Goal: Task Accomplishment & Management: Use online tool/utility

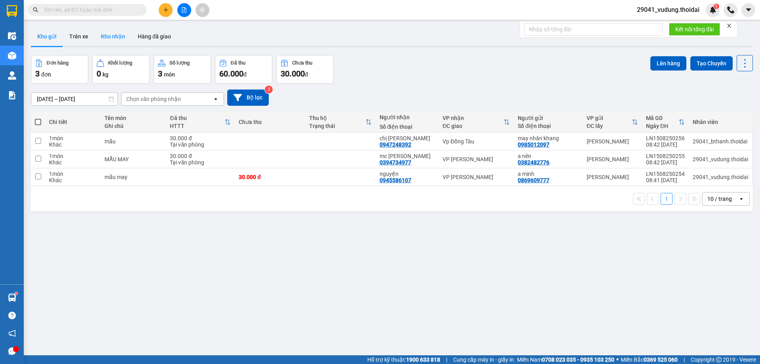
click at [114, 38] on button "Kho nhận" at bounding box center [113, 36] width 37 height 19
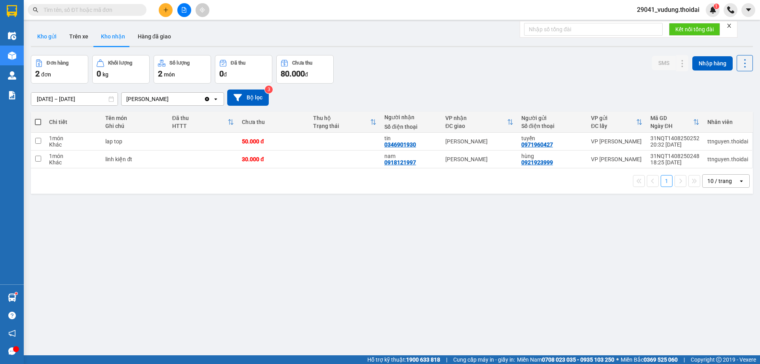
click at [48, 37] on button "Kho gửi" at bounding box center [47, 36] width 32 height 19
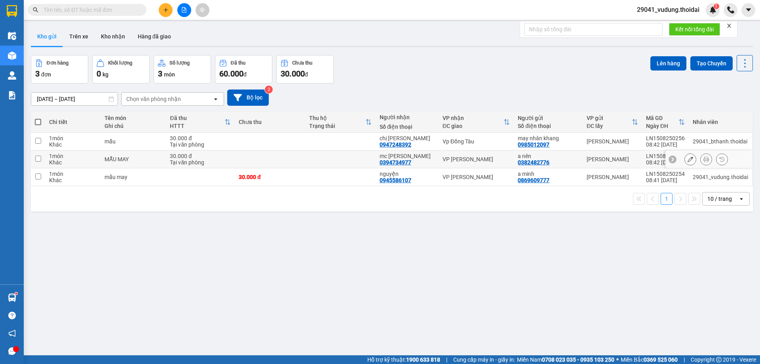
click at [39, 160] on input "checkbox" at bounding box center [38, 159] width 6 height 6
checkbox input "true"
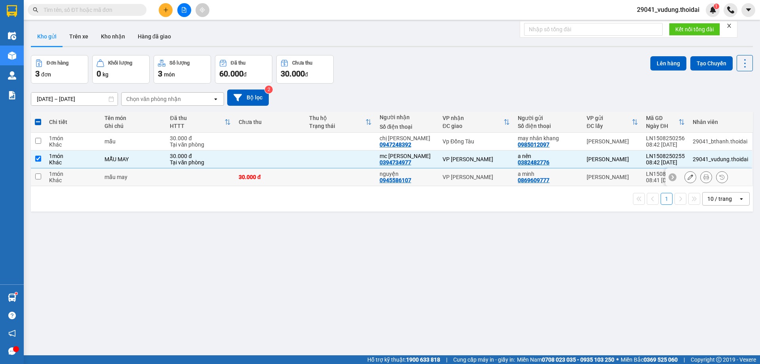
click at [38, 177] on input "checkbox" at bounding box center [38, 176] width 6 height 6
checkbox input "true"
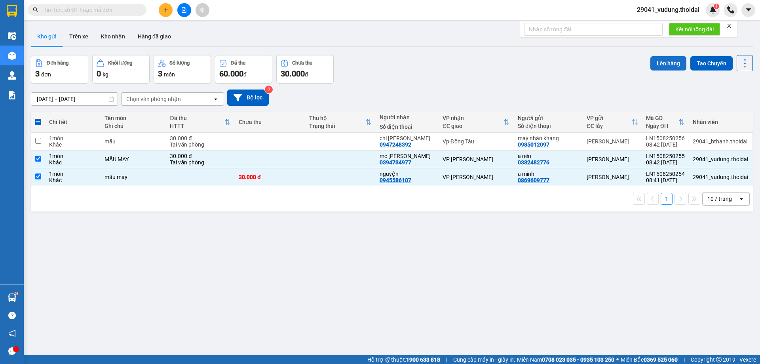
click at [659, 64] on button "Lên hàng" at bounding box center [668, 63] width 36 height 14
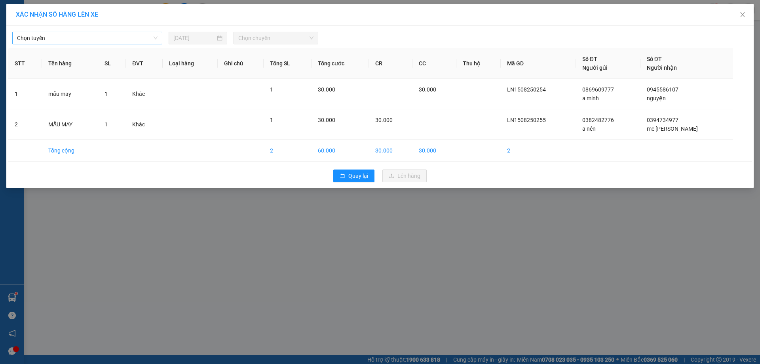
click at [74, 34] on span "Chọn tuyến" at bounding box center [87, 38] width 140 height 12
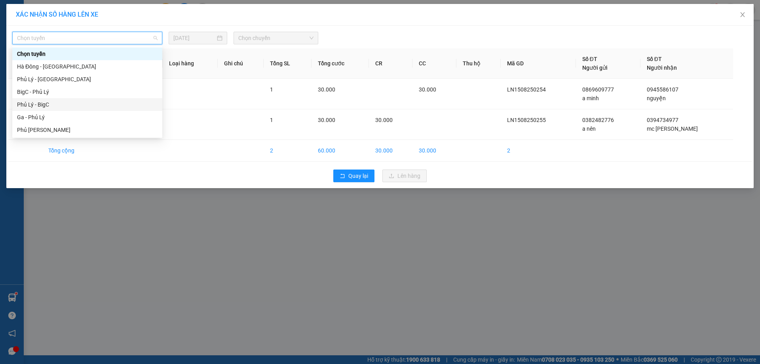
click at [53, 106] on div "Phủ Lý - BigC" at bounding box center [87, 104] width 140 height 9
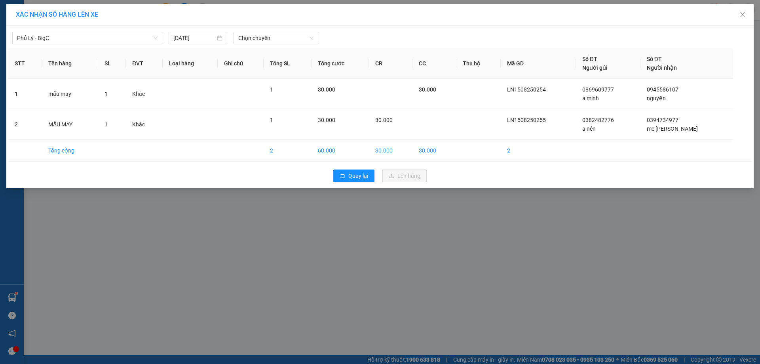
click at [268, 30] on div "Phủ Lý - BigC [DATE] Chọn chuyến" at bounding box center [379, 36] width 743 height 17
click at [266, 34] on span "Chọn chuyến" at bounding box center [275, 38] width 75 height 12
type input "909"
click at [262, 64] on div "10:00 - 29K-119.09" at bounding box center [279, 66] width 83 height 9
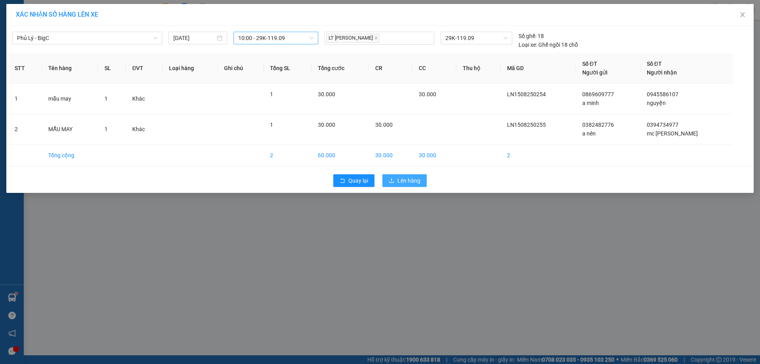
click at [404, 184] on span "Lên hàng" at bounding box center [408, 180] width 23 height 9
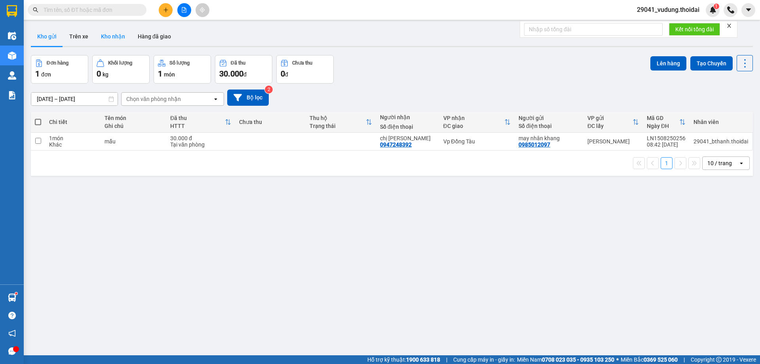
click at [114, 36] on button "Kho nhận" at bounding box center [113, 36] width 37 height 19
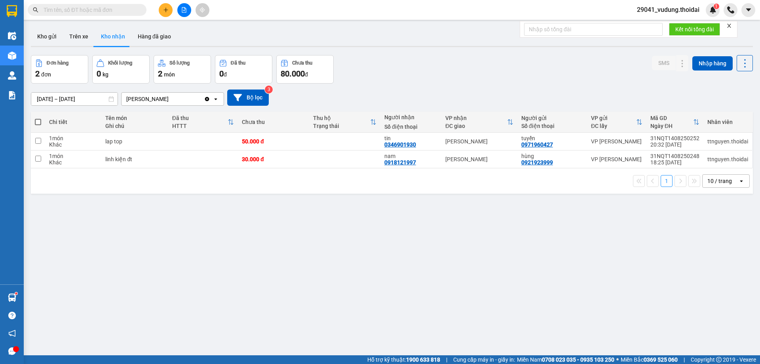
click at [79, 42] on button "Trên xe" at bounding box center [79, 36] width 32 height 19
